Goal: Information Seeking & Learning: Learn about a topic

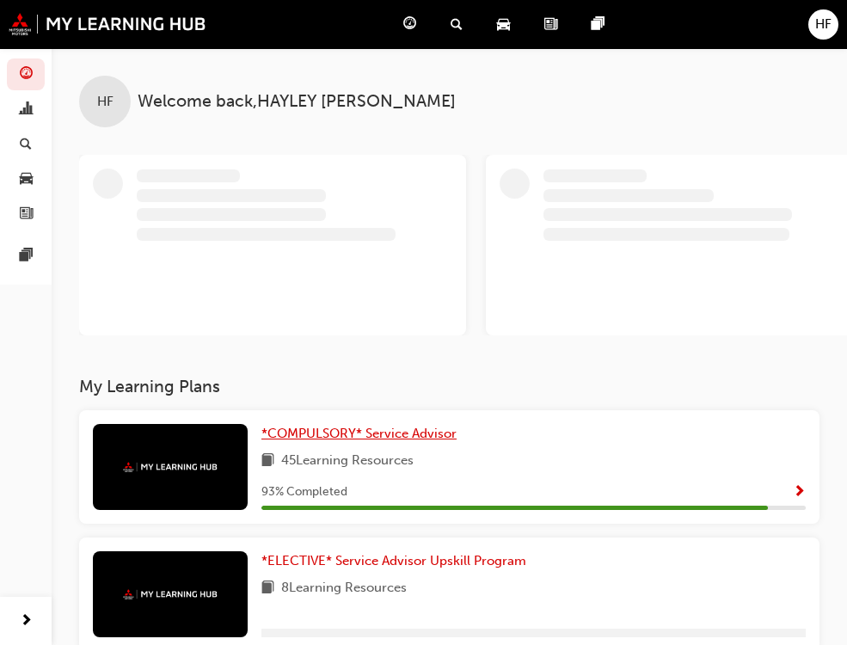
click at [262, 428] on span "*COMPULSORY* Service Advisor" at bounding box center [359, 433] width 195 height 15
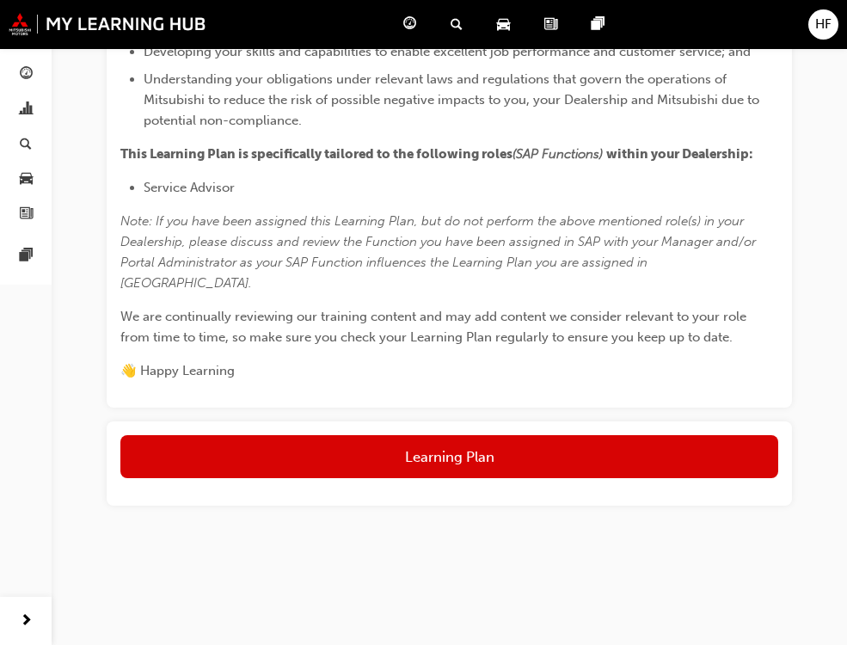
scroll to position [1078, 0]
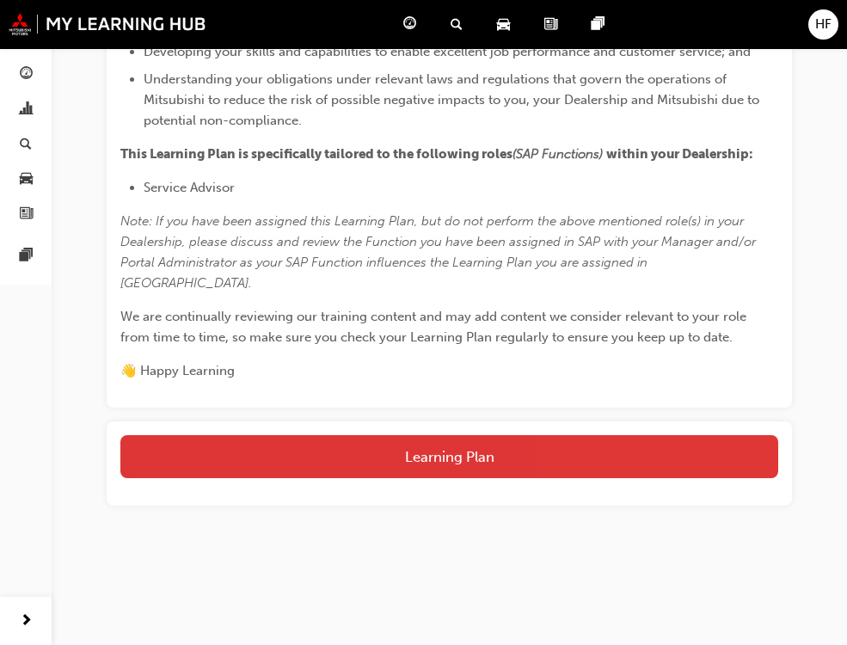
click at [420, 462] on button "Learning Plan" at bounding box center [449, 456] width 658 height 43
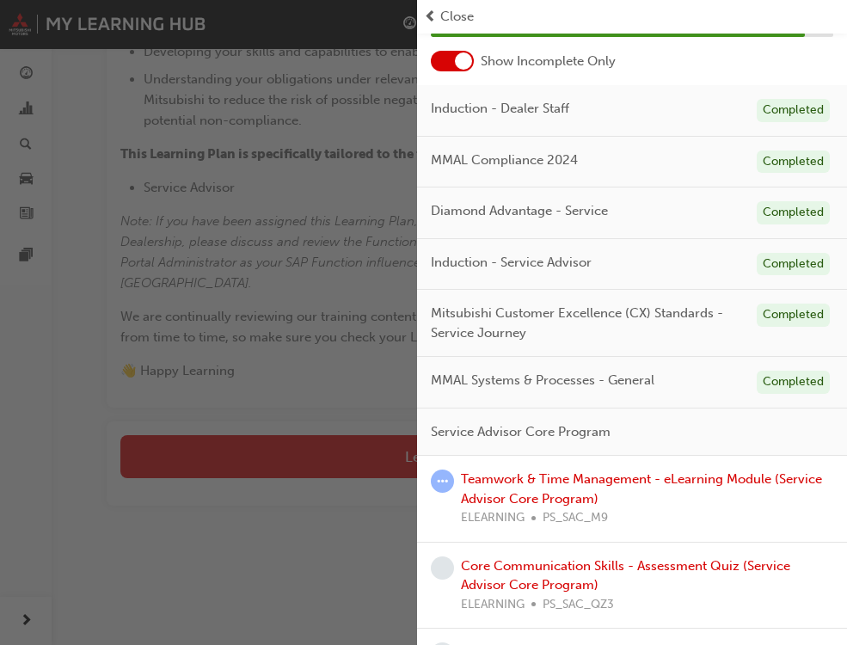
scroll to position [241, 0]
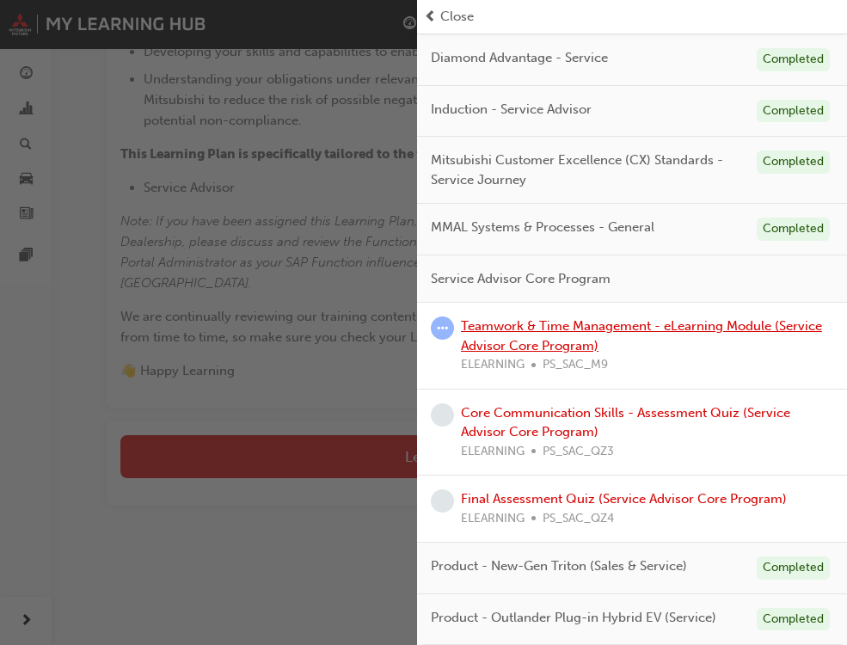
click at [533, 331] on link "Teamwork & Time Management - eLearning Module (Service Advisor Core Program)" at bounding box center [641, 335] width 361 height 35
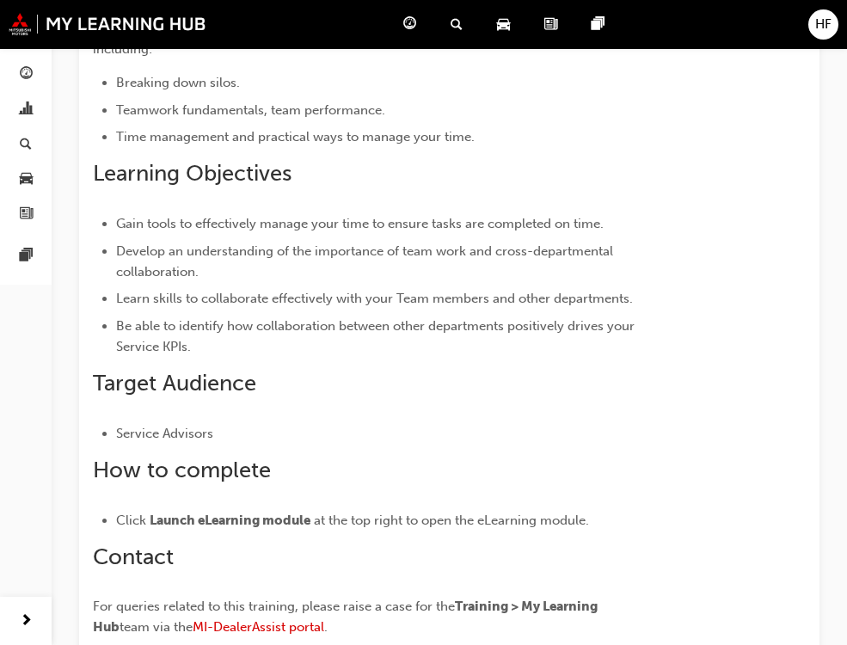
scroll to position [681, 0]
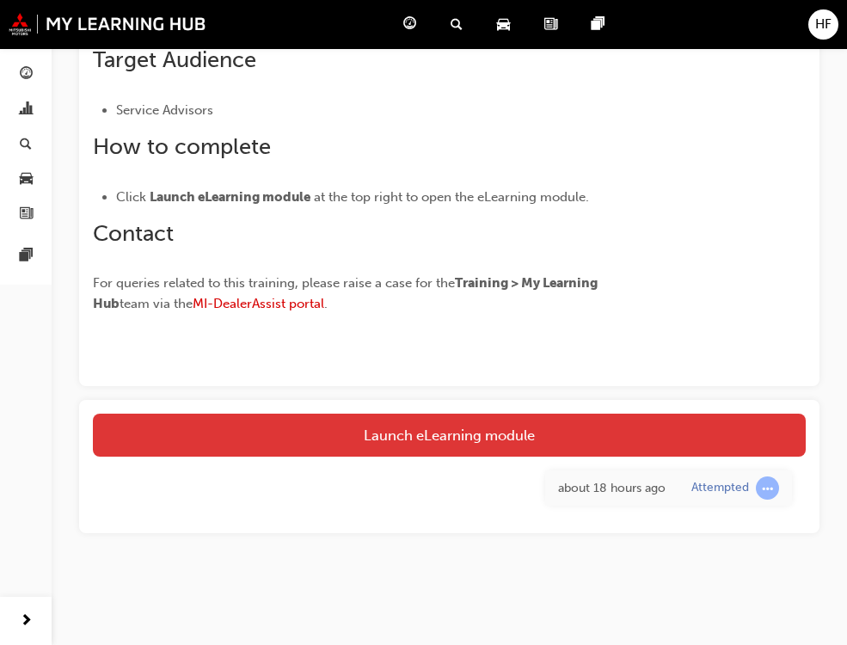
click at [399, 437] on link "Launch eLearning module" at bounding box center [449, 435] width 713 height 43
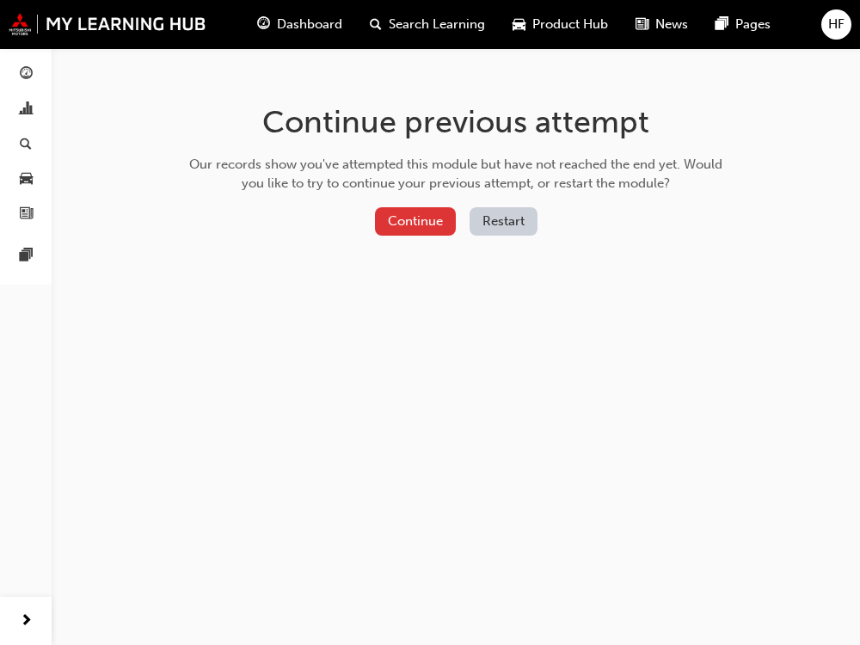
click at [413, 226] on button "Continue" at bounding box center [415, 221] width 81 height 28
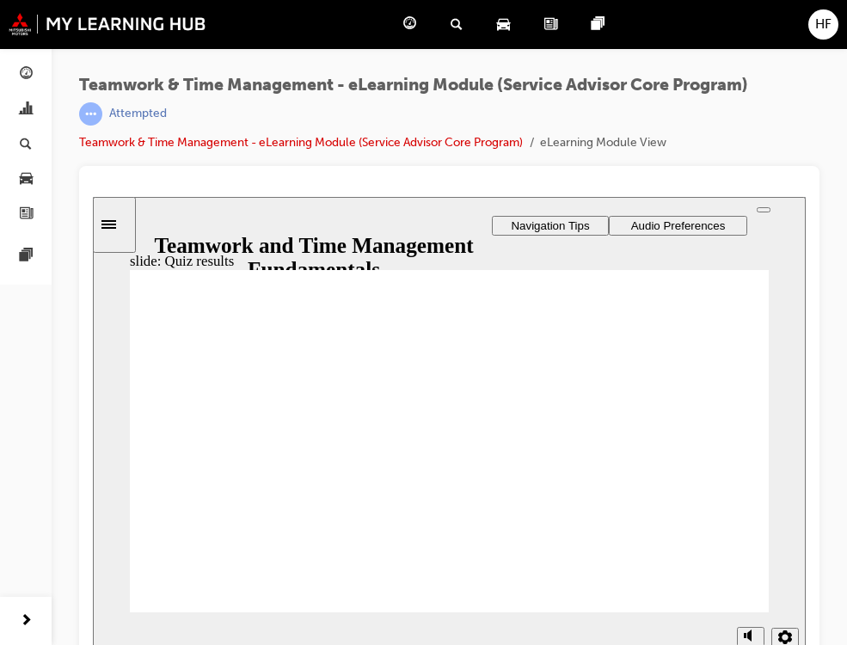
scroll to position [23, 0]
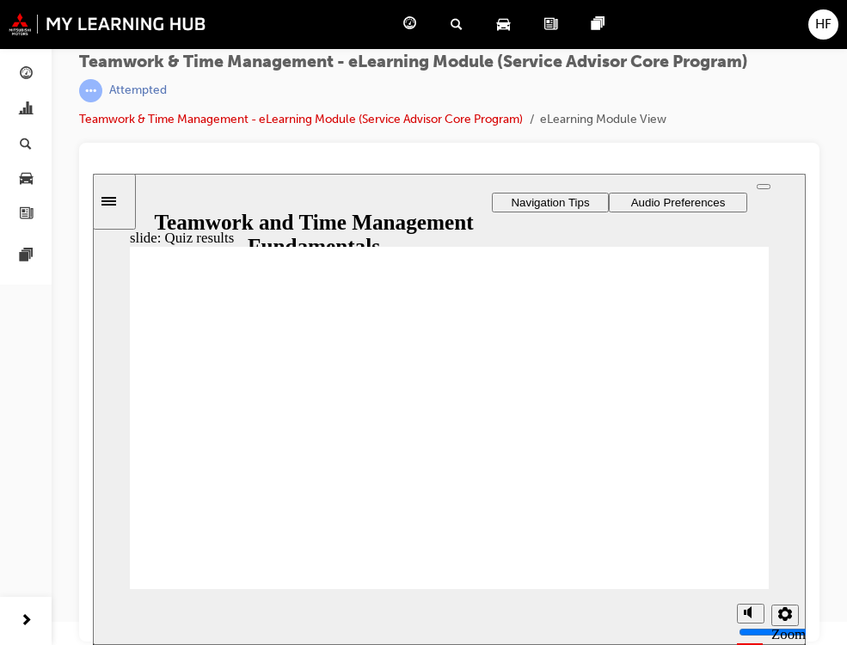
checkbox input "true"
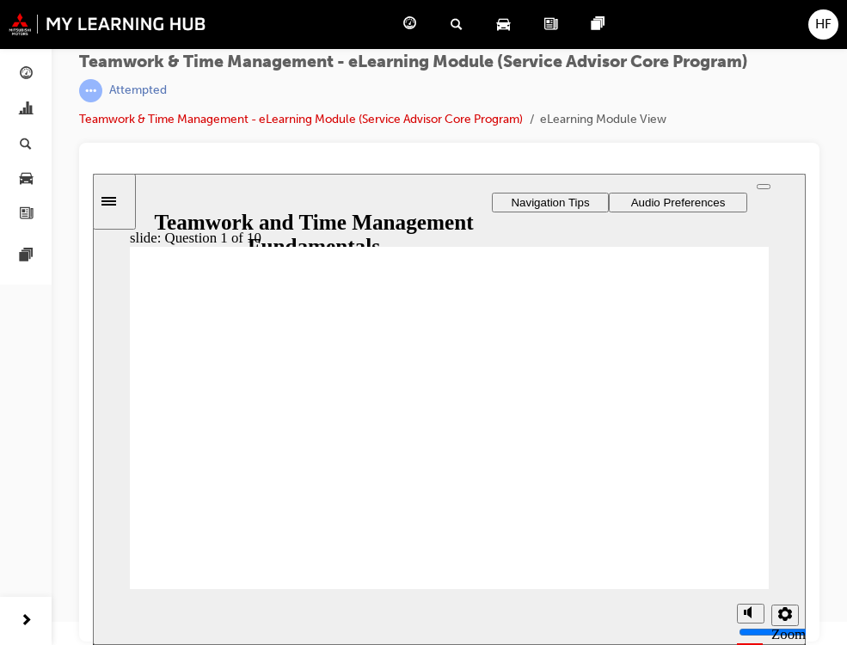
checkbox input "true"
drag, startPoint x: 176, startPoint y: 516, endPoint x: 224, endPoint y: 533, distance: 50.1
checkbox input "true"
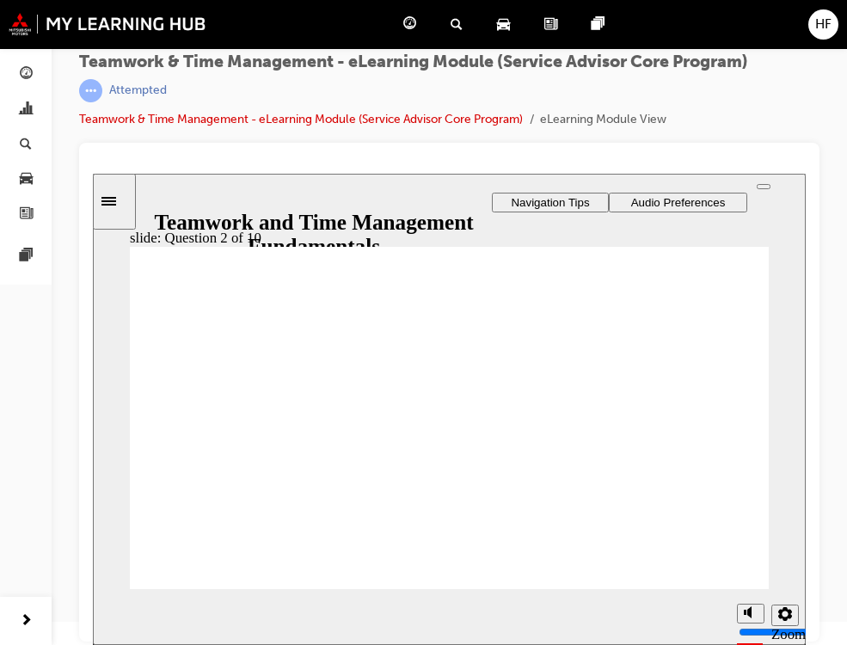
radio input "false"
radio input "true"
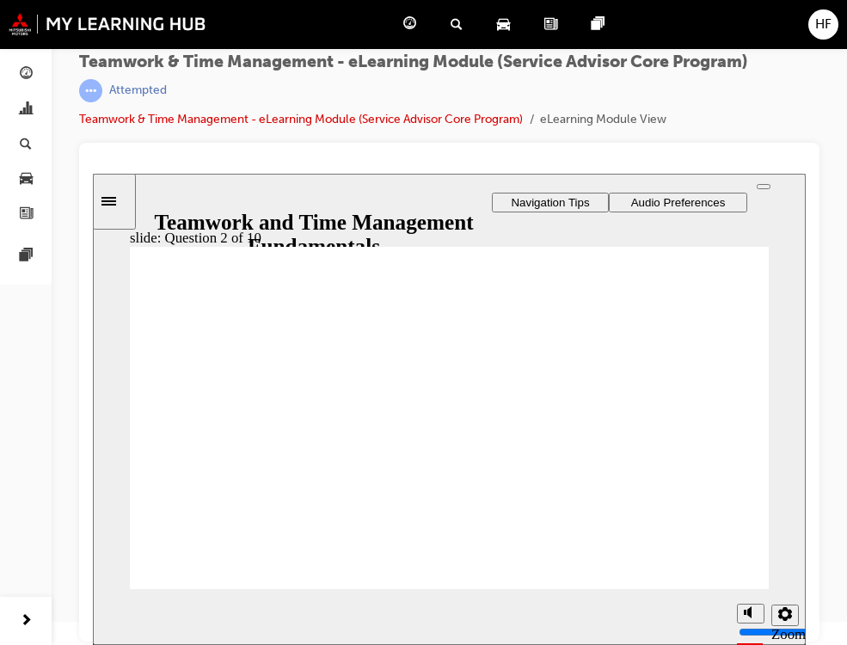
drag, startPoint x: 176, startPoint y: 399, endPoint x: 209, endPoint y: 518, distance: 123.2
radio input "false"
radio input "true"
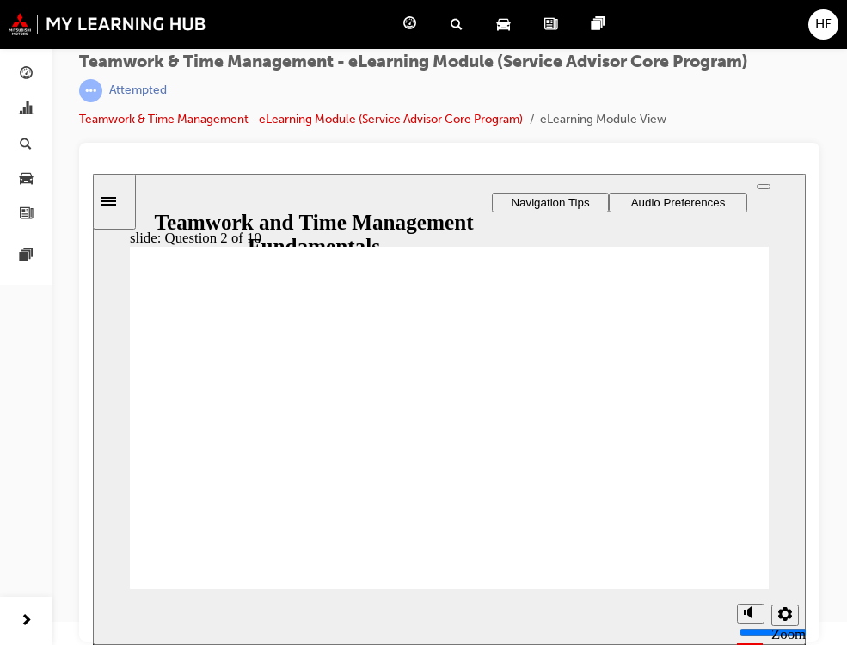
radio input "true"
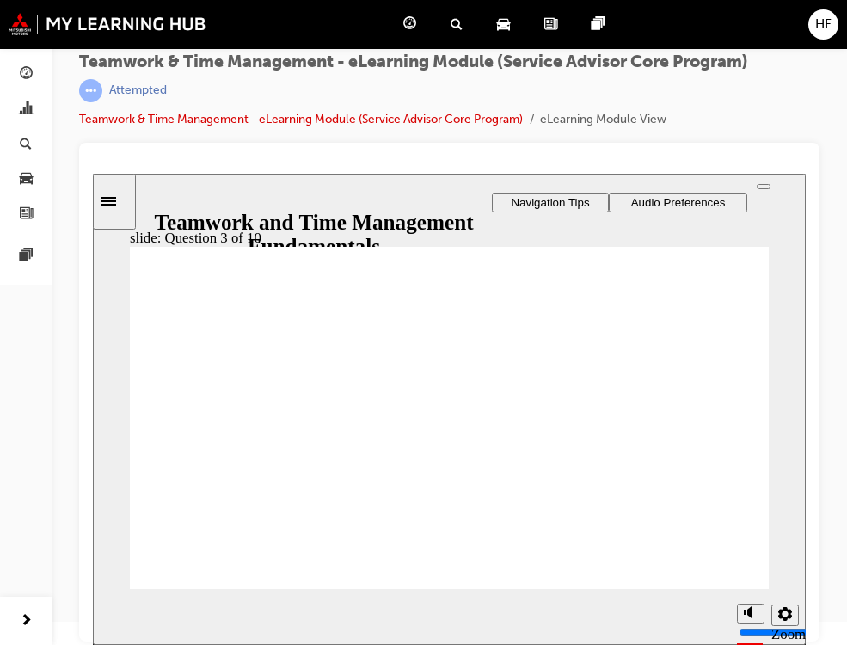
drag, startPoint x: 172, startPoint y: 410, endPoint x: 198, endPoint y: 483, distance: 77.6
radio input "true"
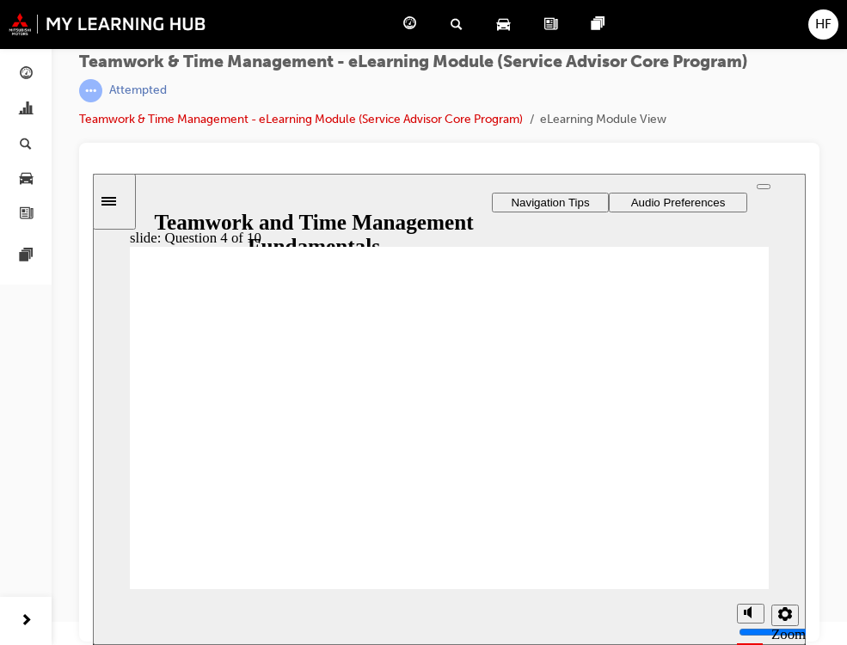
checkbox input "true"
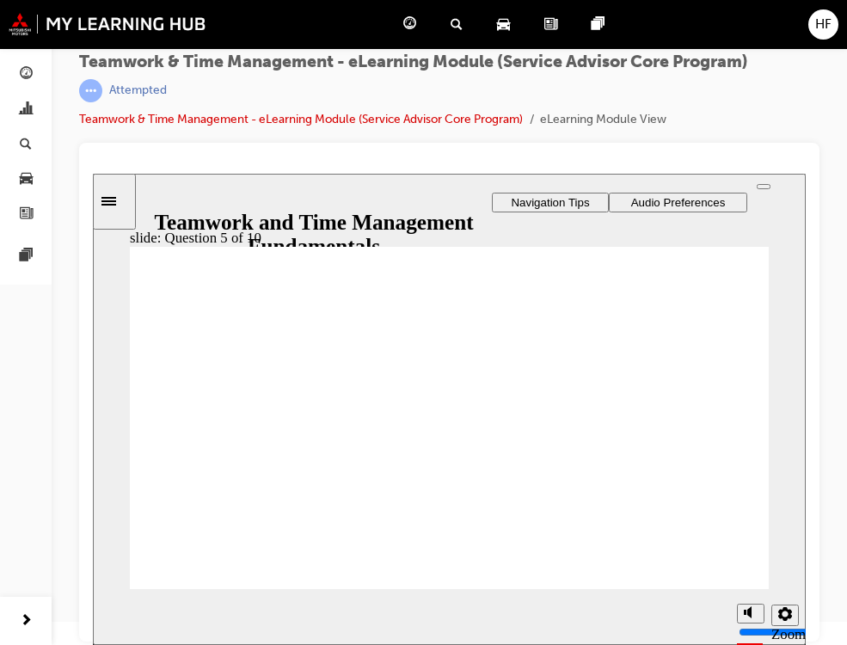
checkbox input "true"
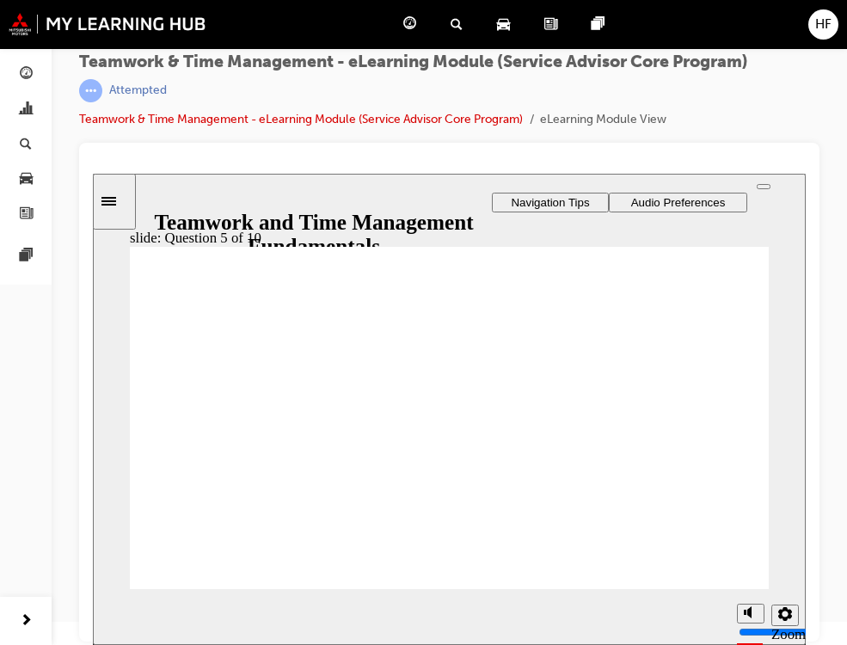
drag, startPoint x: 462, startPoint y: 480, endPoint x: 509, endPoint y: 481, distance: 47.3
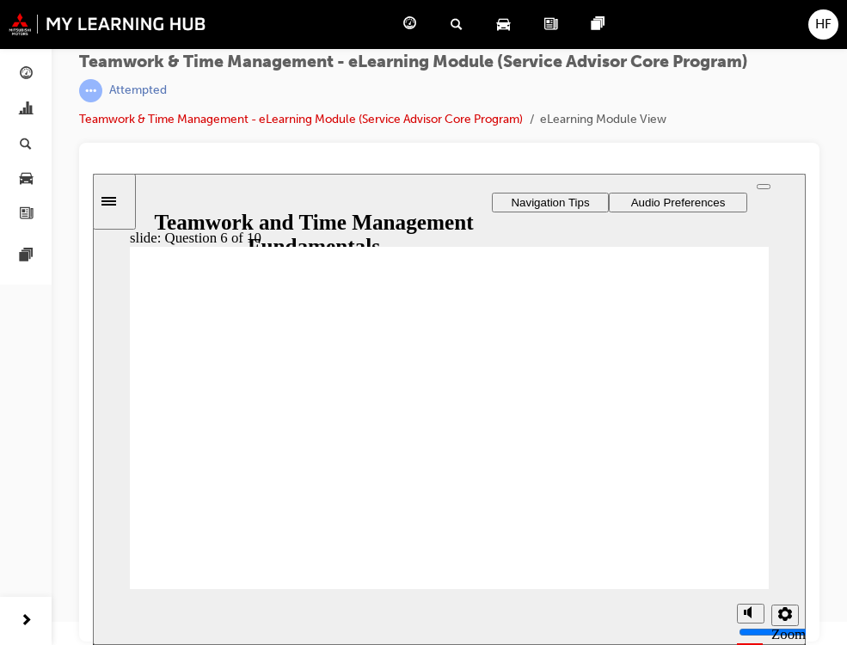
radio input "true"
drag, startPoint x: 462, startPoint y: 461, endPoint x: 496, endPoint y: 484, distance: 40.3
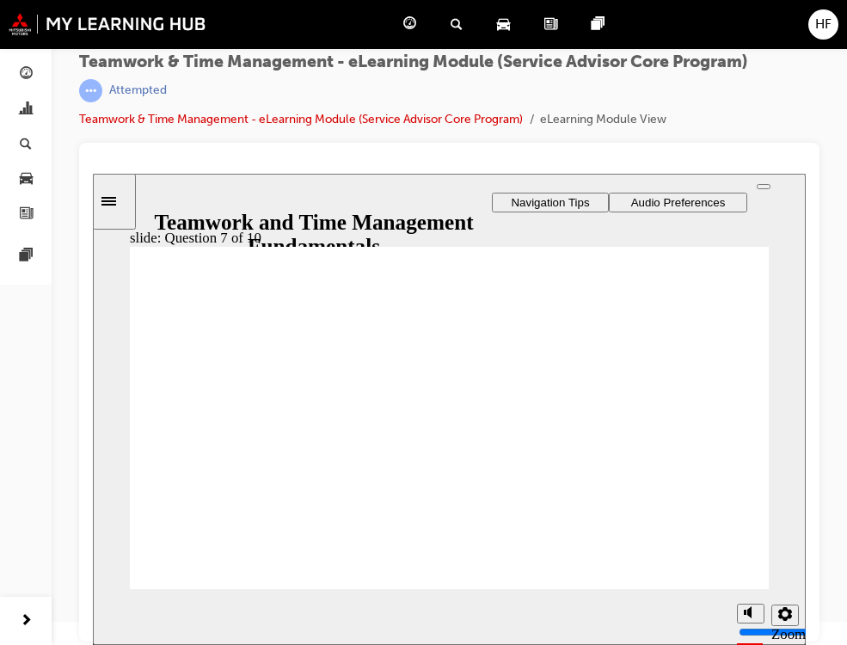
checkbox input "true"
drag, startPoint x: 175, startPoint y: 474, endPoint x: 213, endPoint y: 552, distance: 86.2
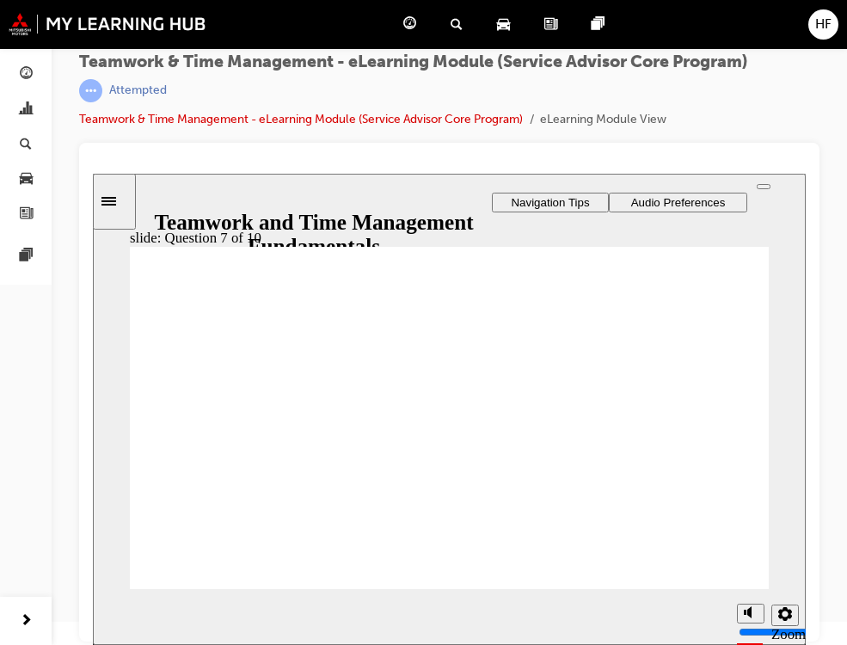
checkbox input "true"
drag, startPoint x: 721, startPoint y: 564, endPoint x: 732, endPoint y: 567, distance: 11.5
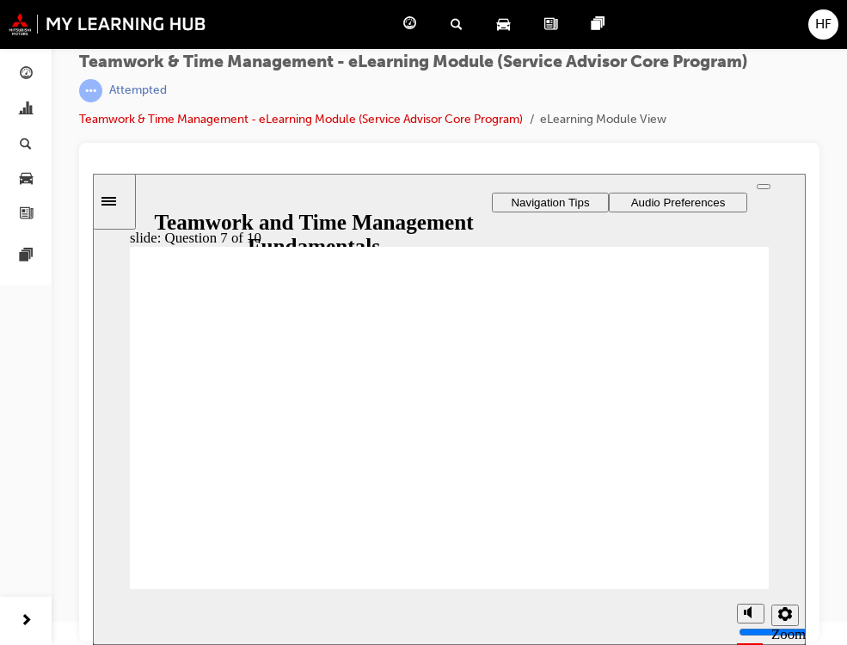
radio input "true"
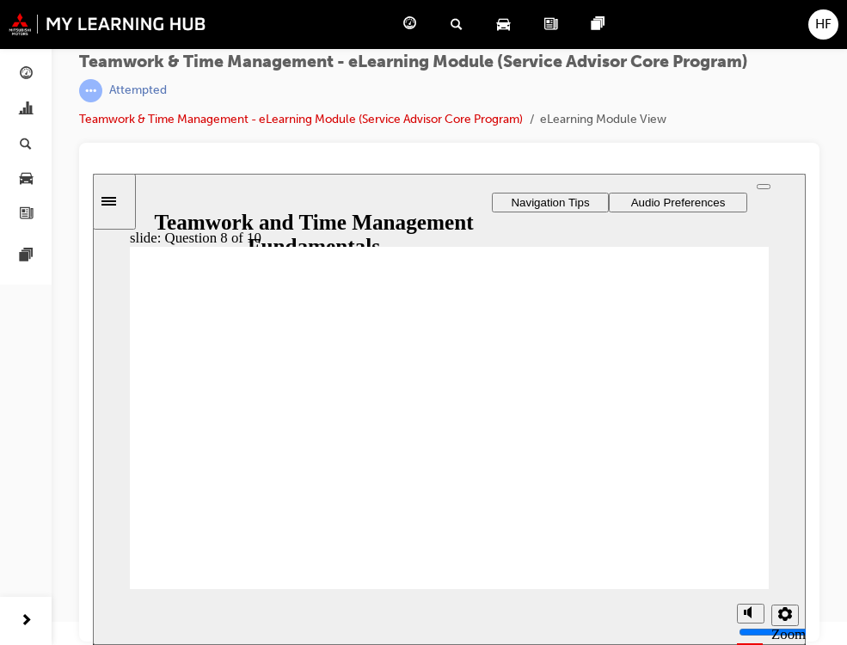
checkbox input "true"
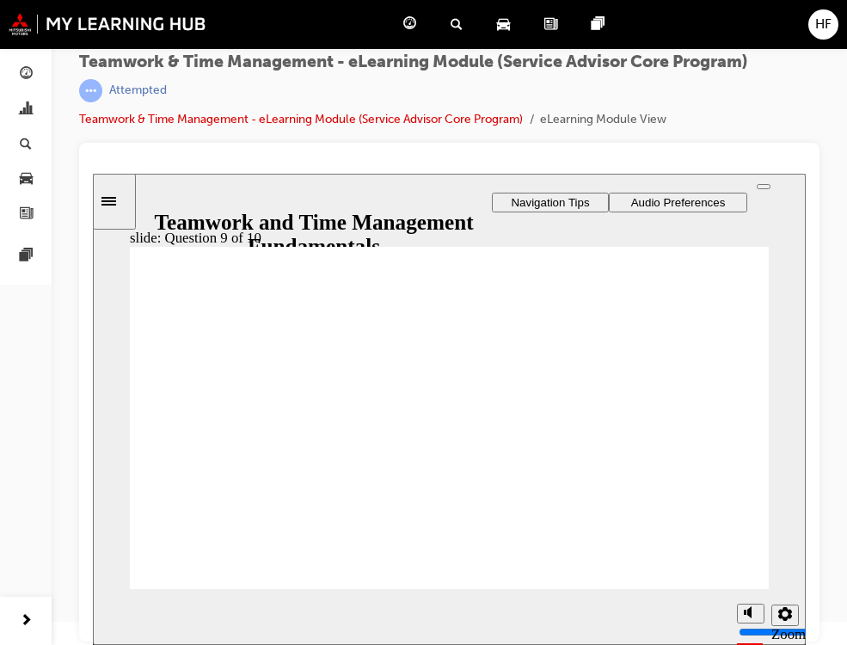
checkbox input "true"
drag, startPoint x: 169, startPoint y: 369, endPoint x: 300, endPoint y: 420, distance: 140.3
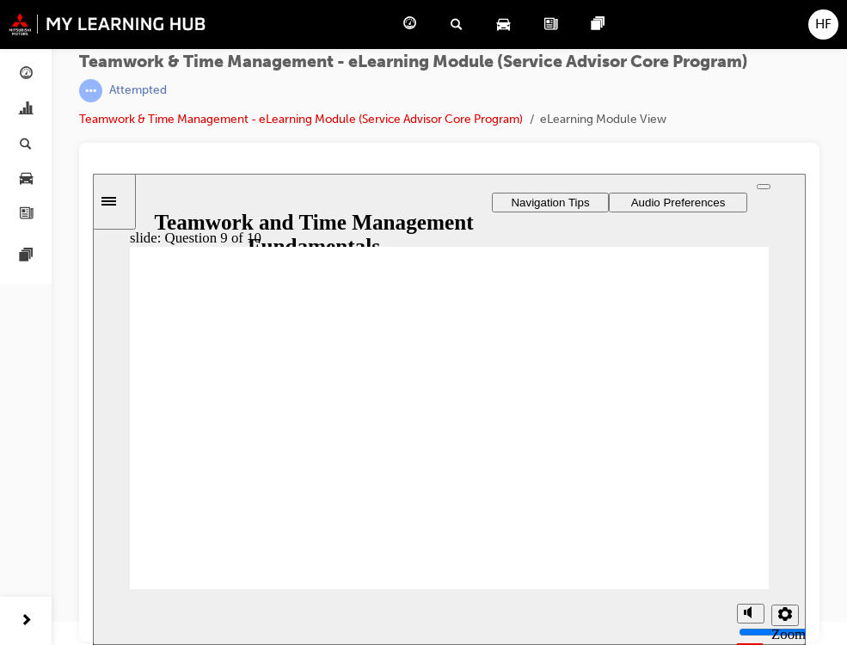
checkbox input "true"
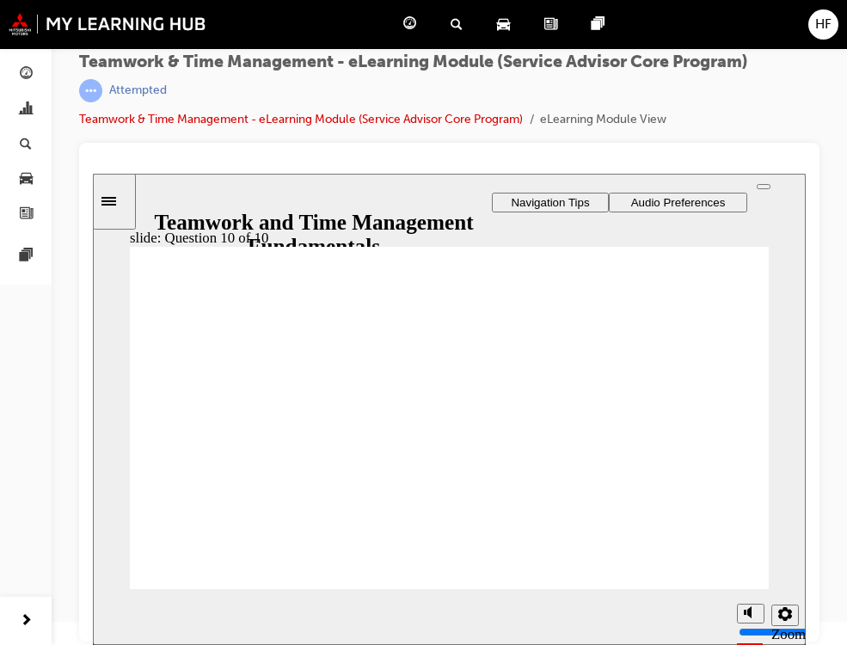
radio input "true"
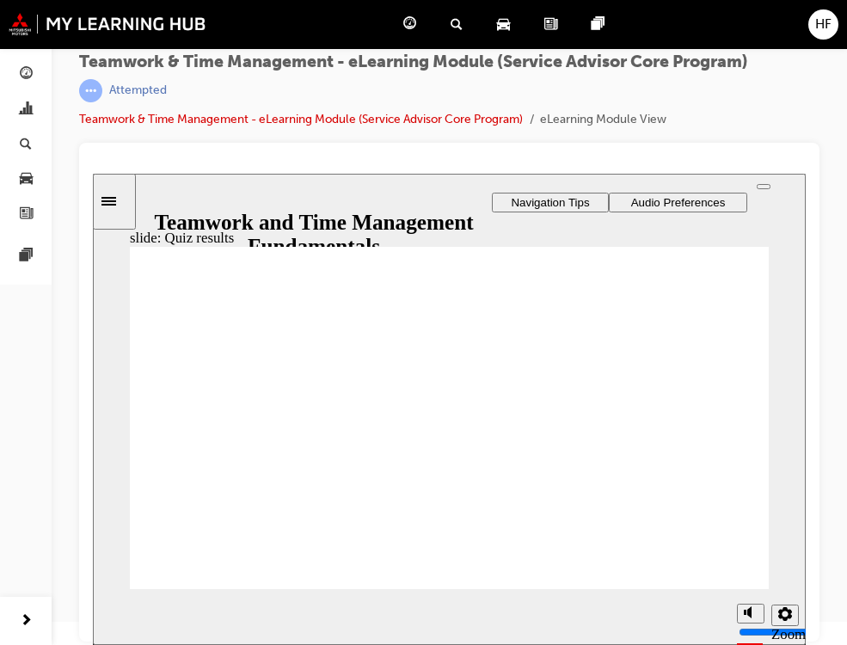
checkbox input "true"
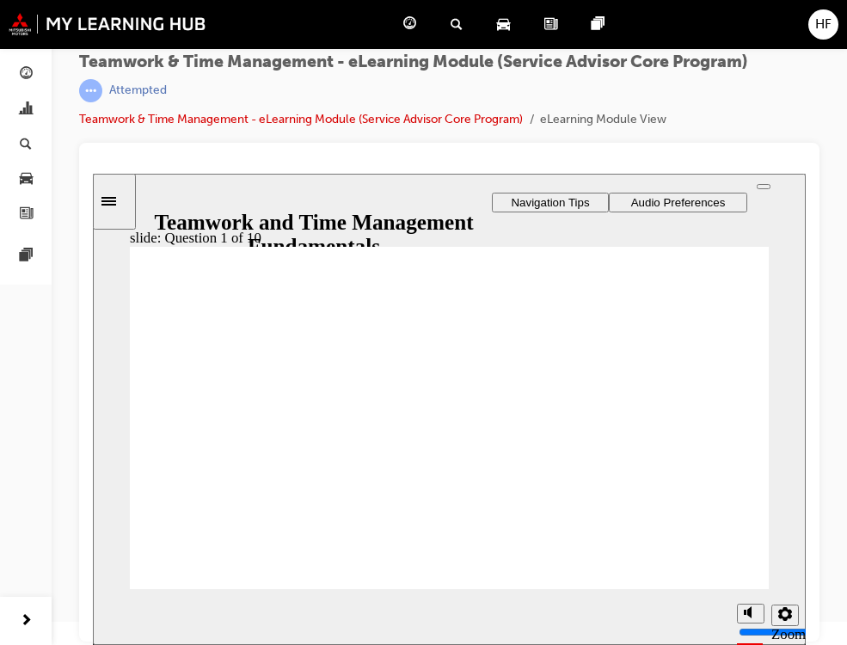
checkbox input "true"
drag, startPoint x: 177, startPoint y: 479, endPoint x: 203, endPoint y: 536, distance: 62.4
drag, startPoint x: 167, startPoint y: 475, endPoint x: 178, endPoint y: 484, distance: 14.1
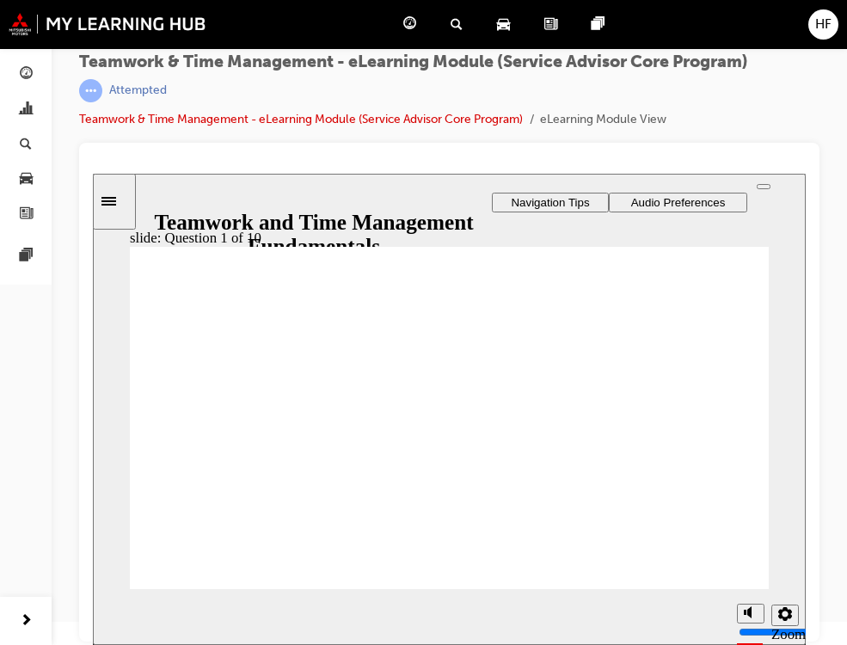
checkbox input "false"
checkbox input "true"
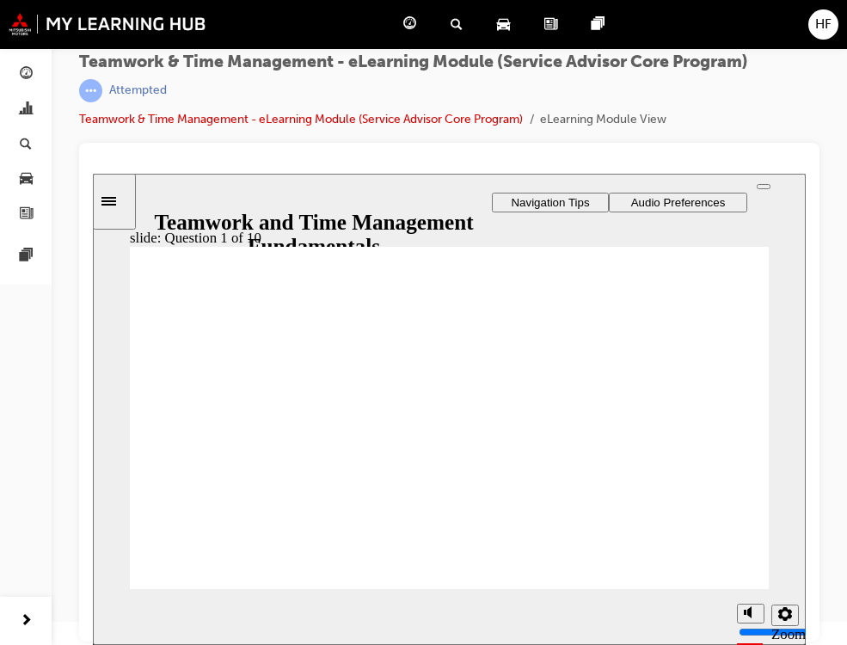
radio input "true"
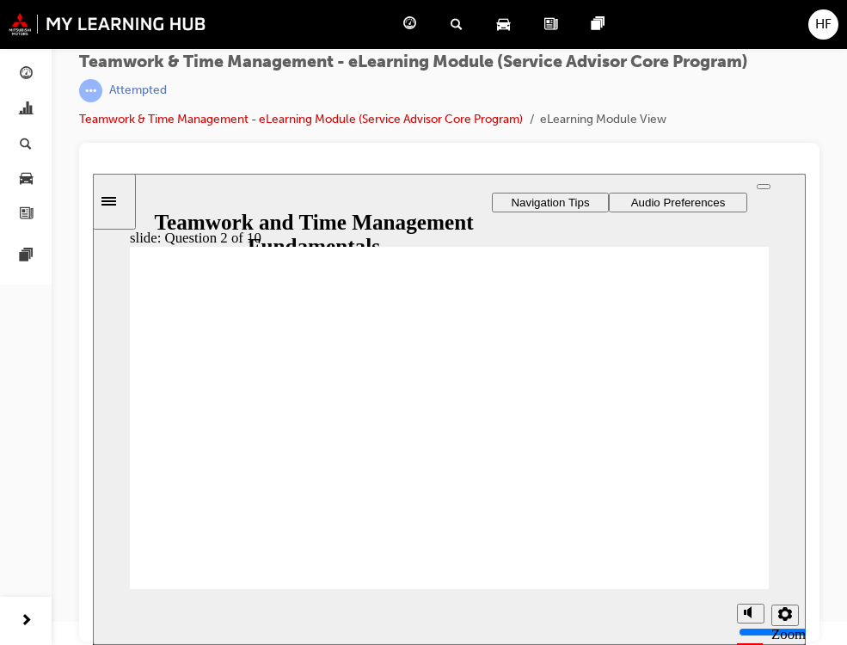
radio input "true"
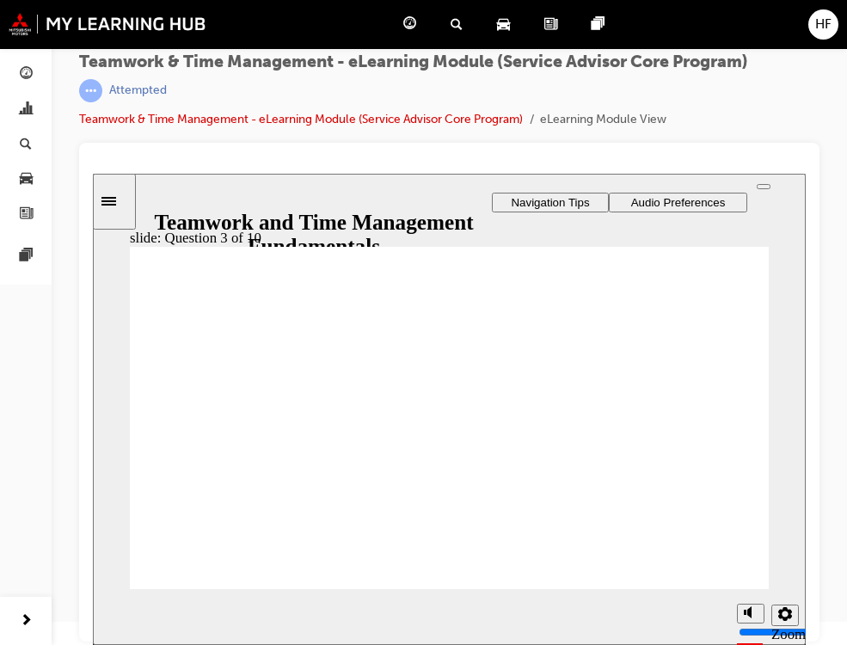
radio input "true"
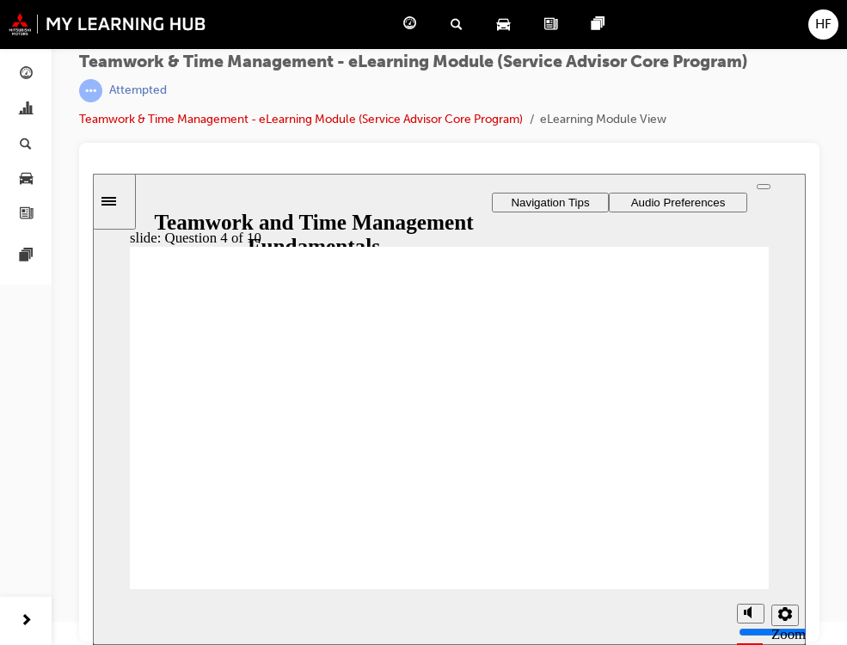
drag, startPoint x: 453, startPoint y: 471, endPoint x: 468, endPoint y: 476, distance: 15.5
drag, startPoint x: 182, startPoint y: 365, endPoint x: 176, endPoint y: 385, distance: 20.5
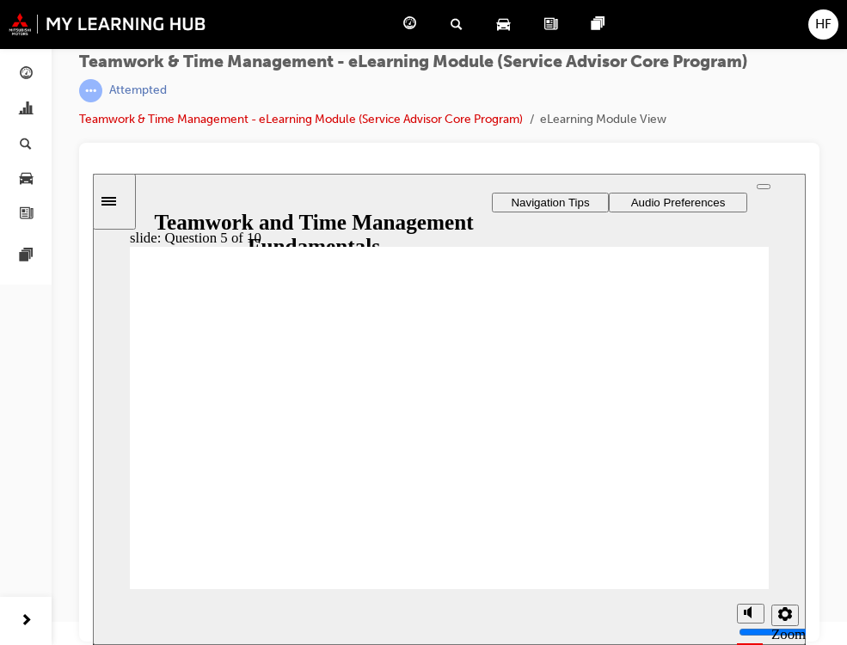
checkbox input "true"
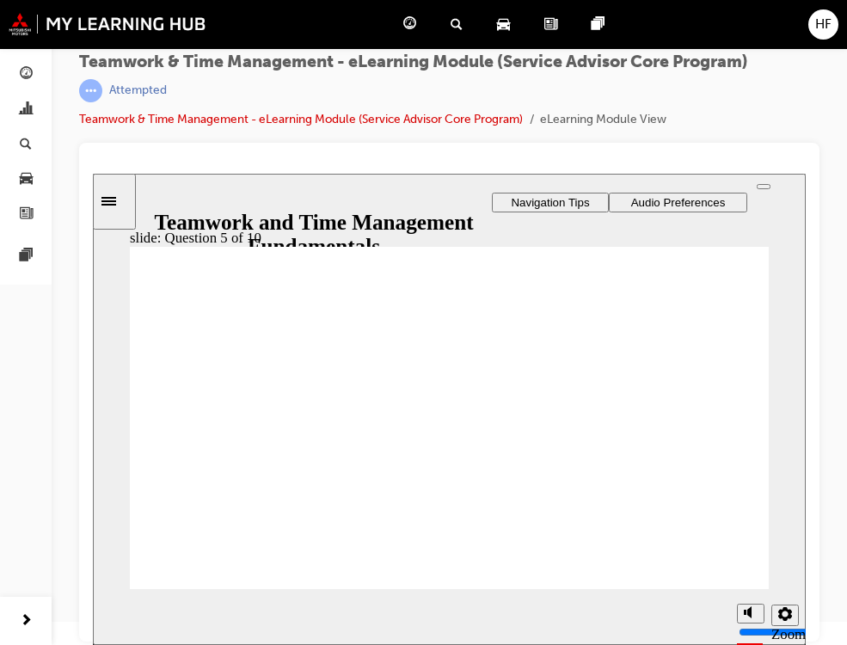
checkbox input "true"
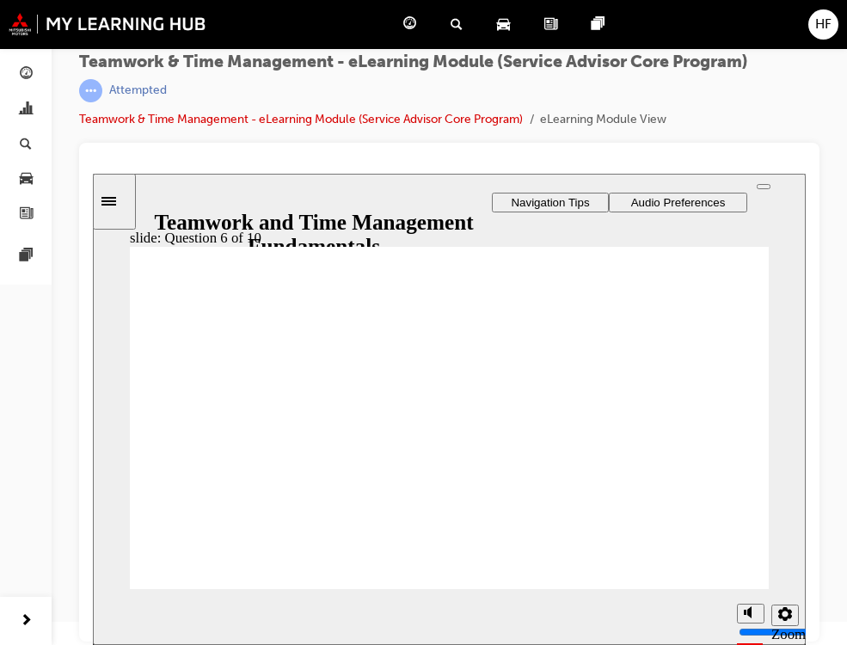
drag, startPoint x: 169, startPoint y: 422, endPoint x: 204, endPoint y: 484, distance: 71.6
radio input "true"
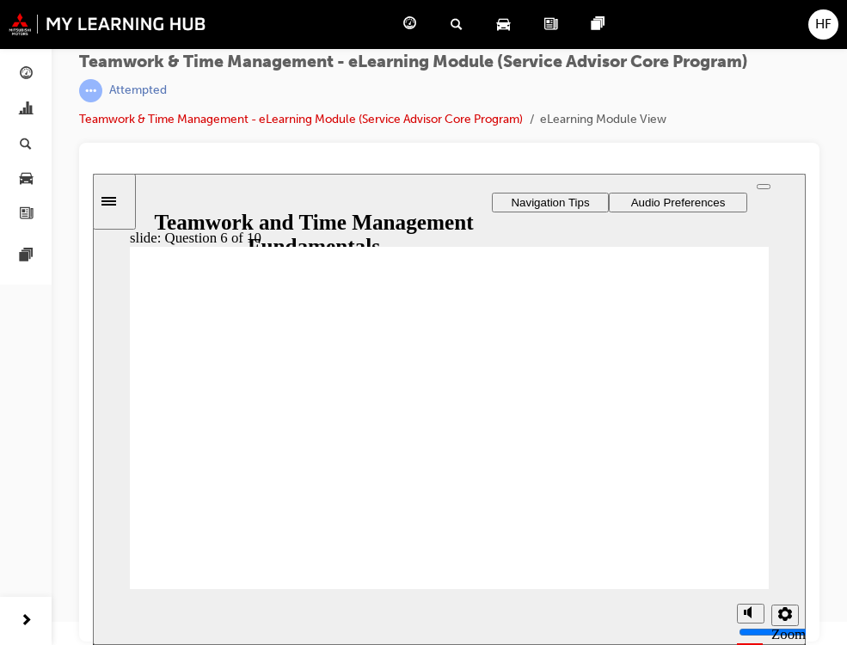
checkbox input "true"
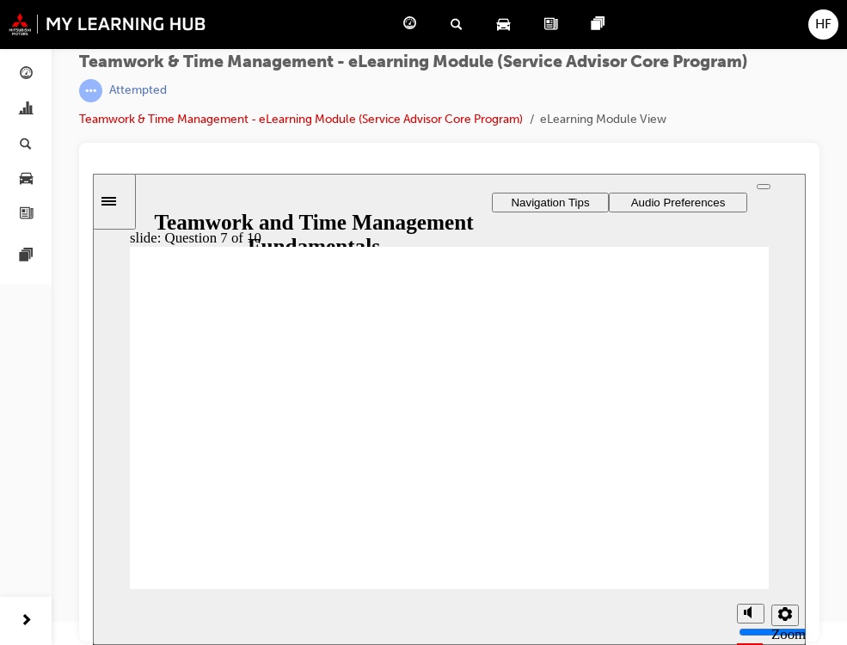
checkbox input "true"
drag, startPoint x: 176, startPoint y: 408, endPoint x: 190, endPoint y: 415, distance: 15.4
checkbox input "true"
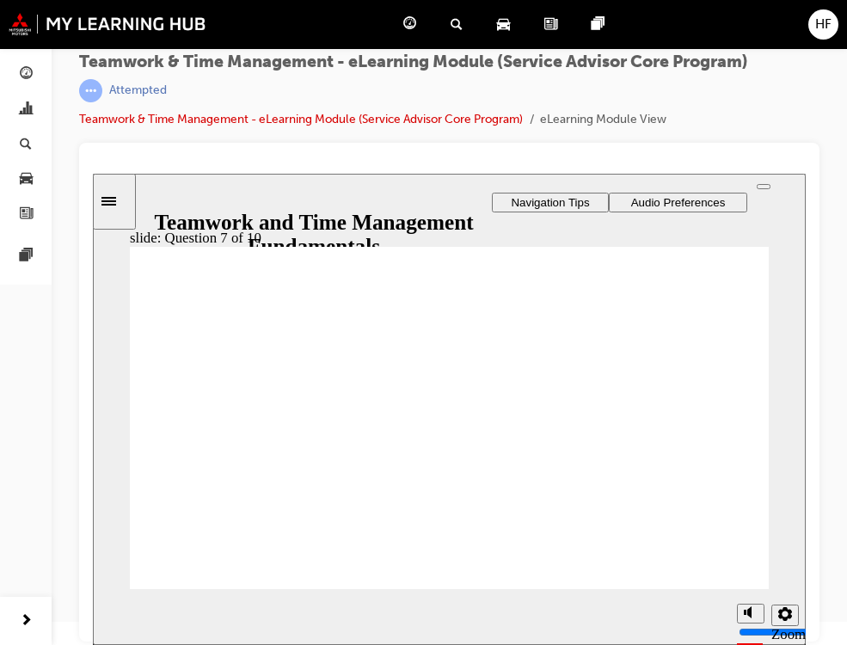
radio input "true"
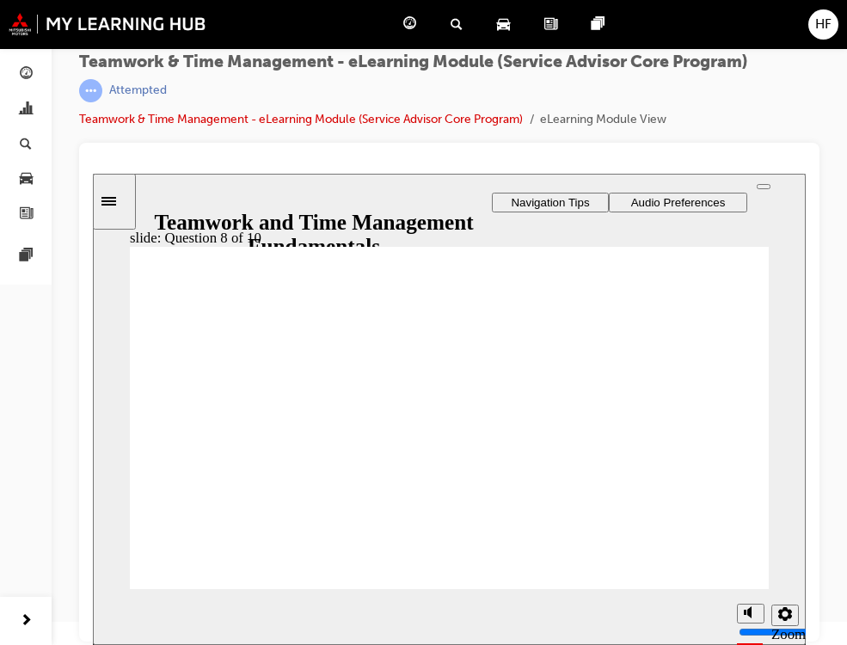
scroll to position [1, 0]
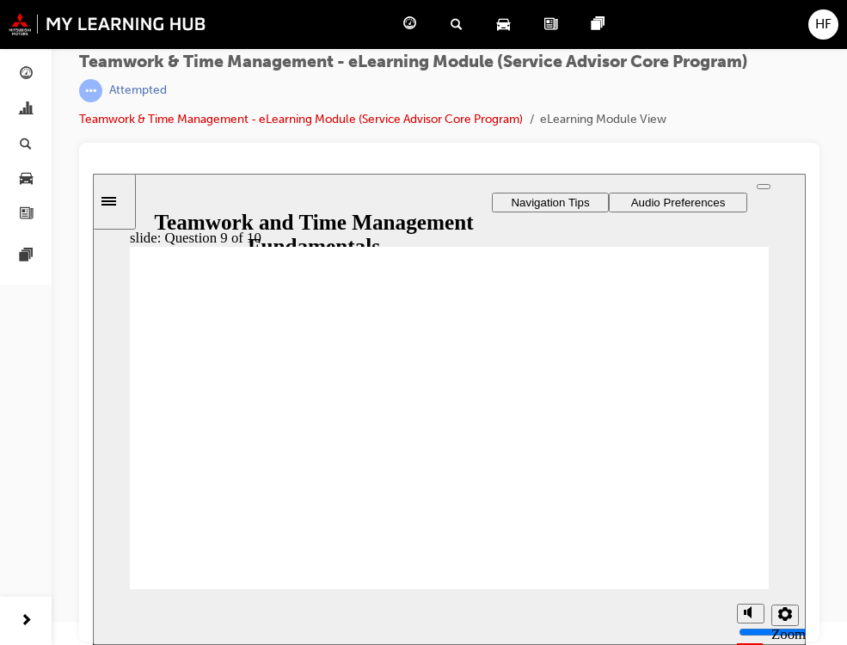
checkbox input "true"
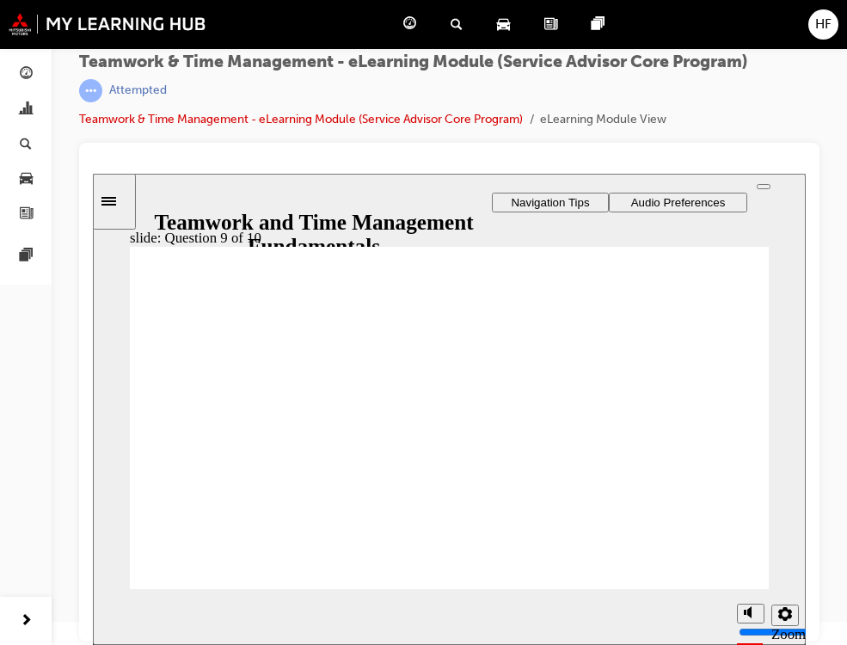
radio input "true"
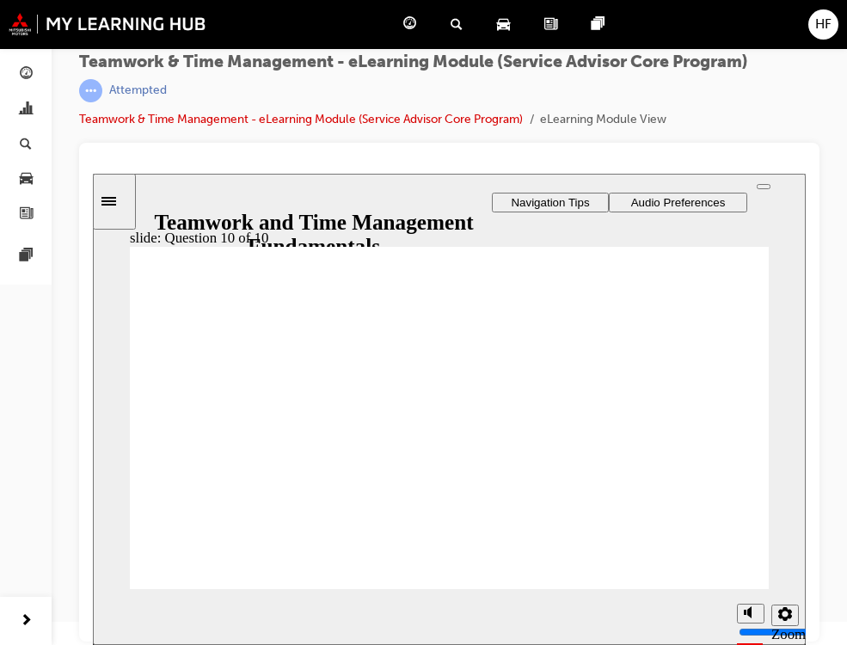
drag, startPoint x: 638, startPoint y: 483, endPoint x: 762, endPoint y: 551, distance: 142.1
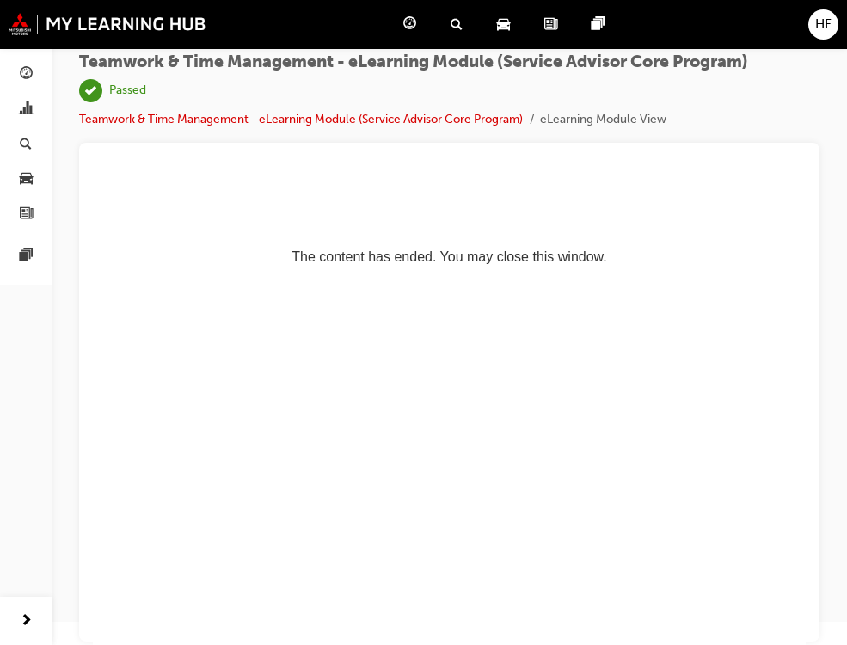
scroll to position [0, 0]
